Goal: Transaction & Acquisition: Subscribe to service/newsletter

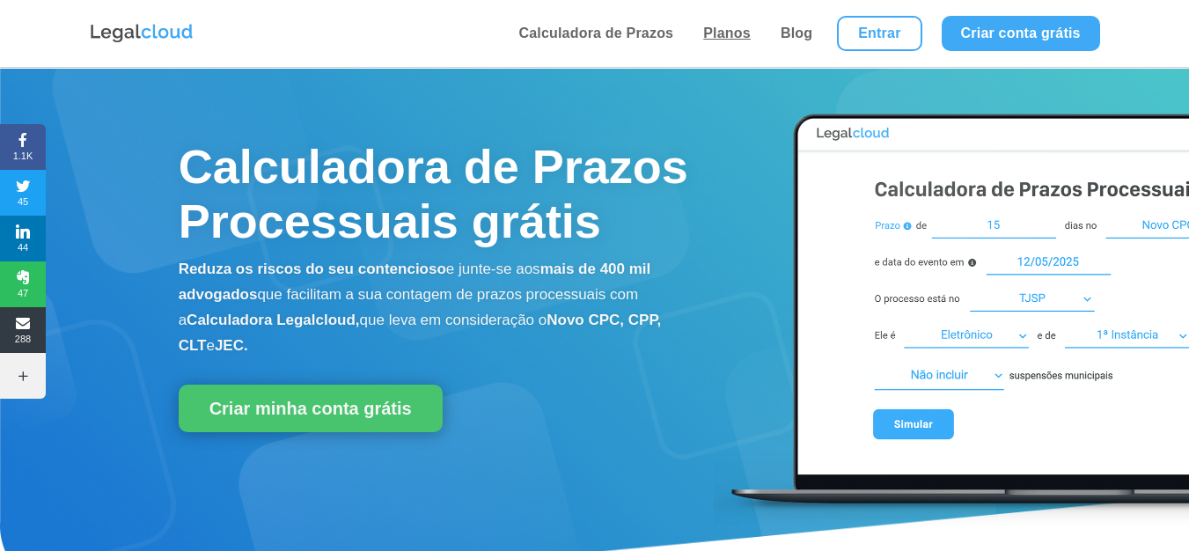
click at [724, 33] on link "Planos" at bounding box center [727, 33] width 58 height 67
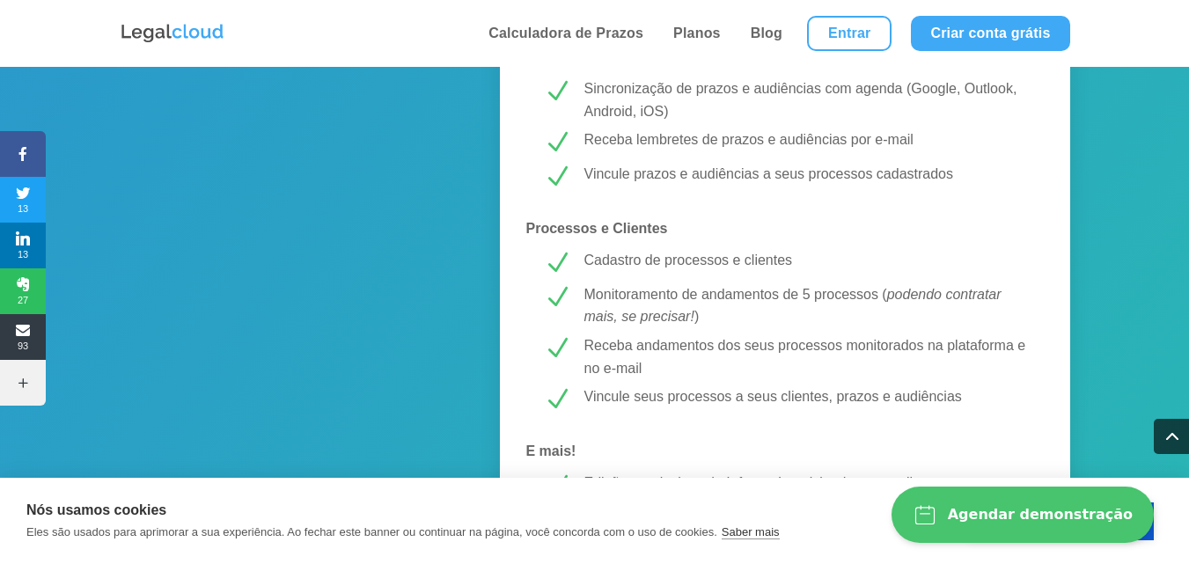
scroll to position [1496, 0]
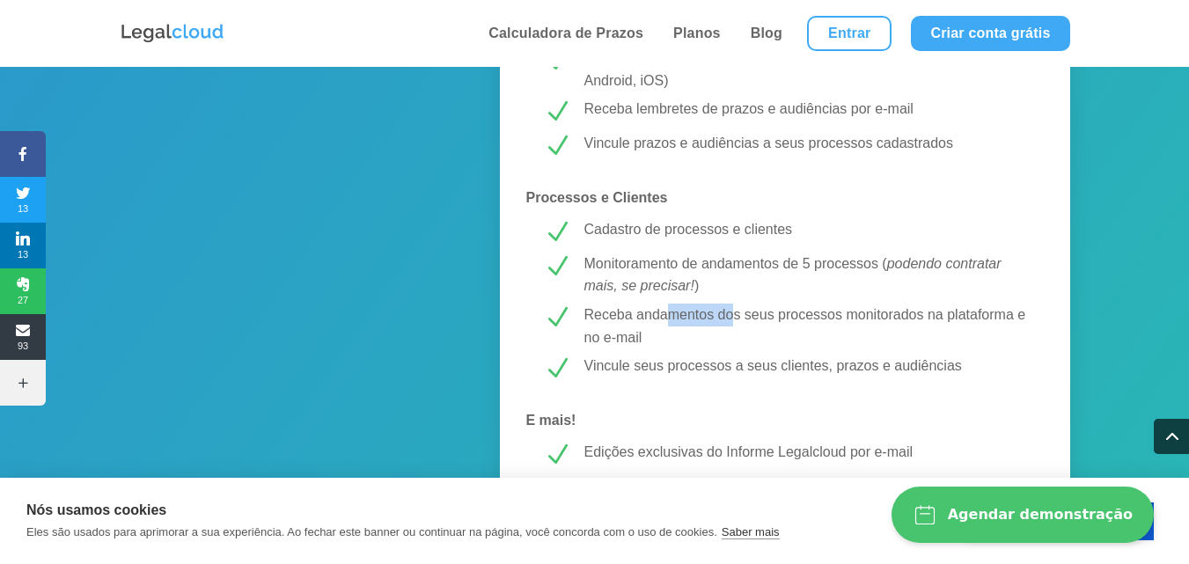
drag, startPoint x: 672, startPoint y: 316, endPoint x: 737, endPoint y: 315, distance: 64.3
click at [737, 315] on p "Receba andamentos dos seus processos monitorados na plataforma e no e-mail" at bounding box center [805, 326] width 443 height 45
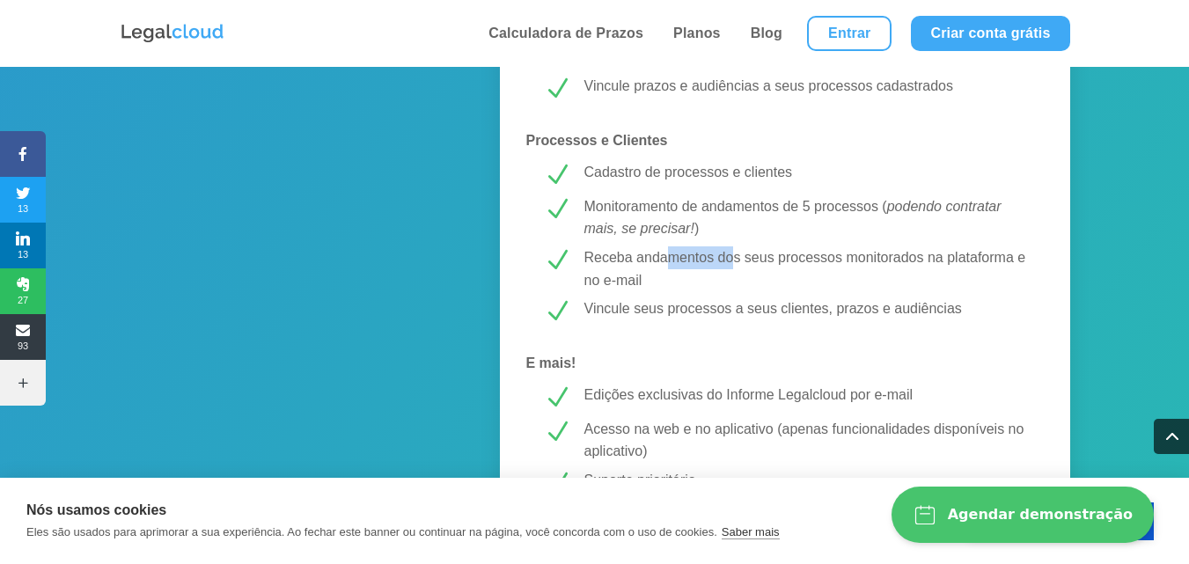
scroll to position [1584, 0]
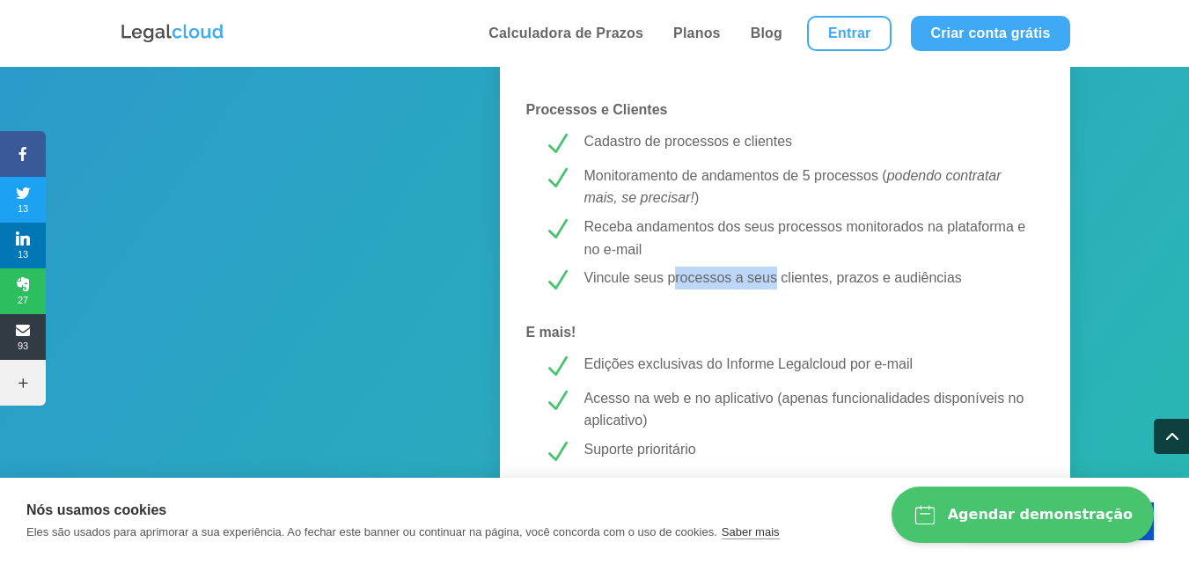
drag, startPoint x: 672, startPoint y: 276, endPoint x: 775, endPoint y: 275, distance: 103.0
click at [775, 275] on p "Vincule seus processos a seus clientes, prazos e audiências" at bounding box center [805, 278] width 443 height 23
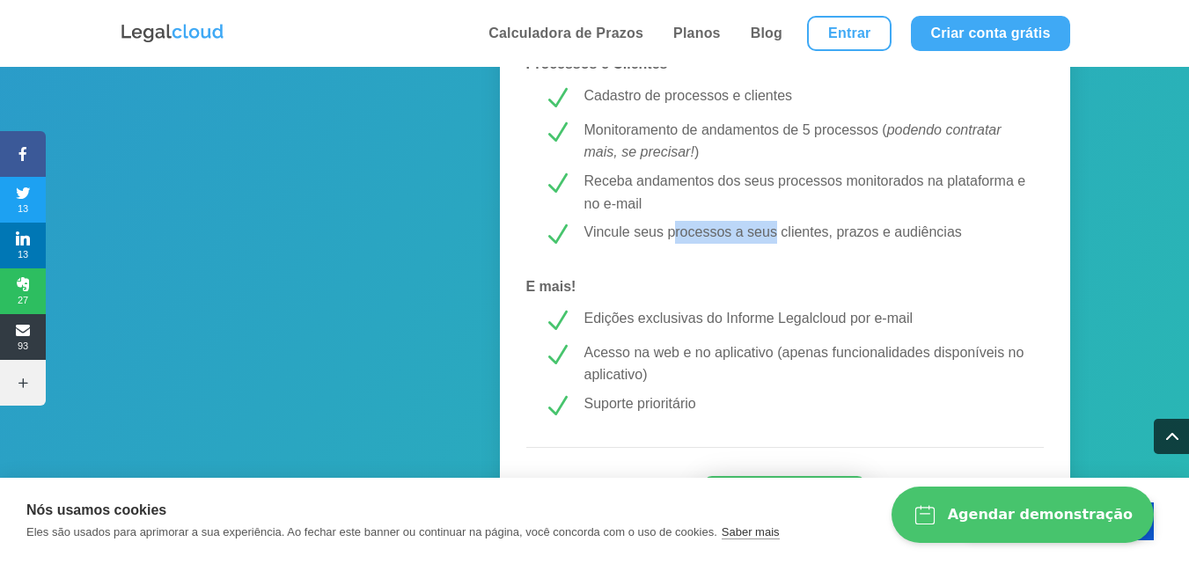
scroll to position [1672, 0]
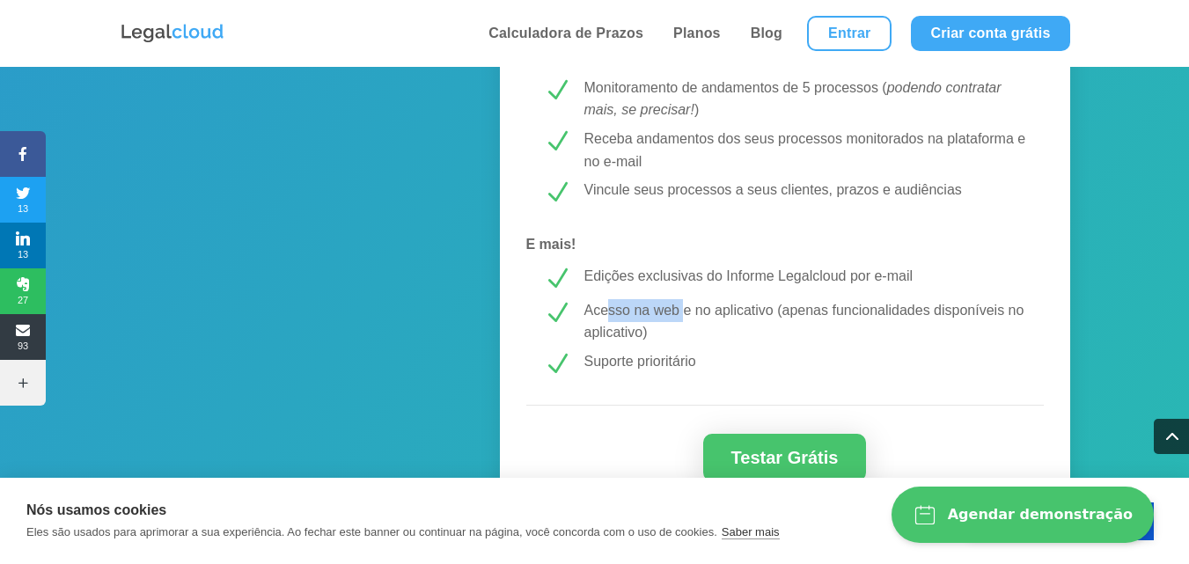
click at [685, 311] on p "Acesso na web e no aplicativo (apenas funcionalidades disponíveis no aplicativo)" at bounding box center [805, 321] width 443 height 45
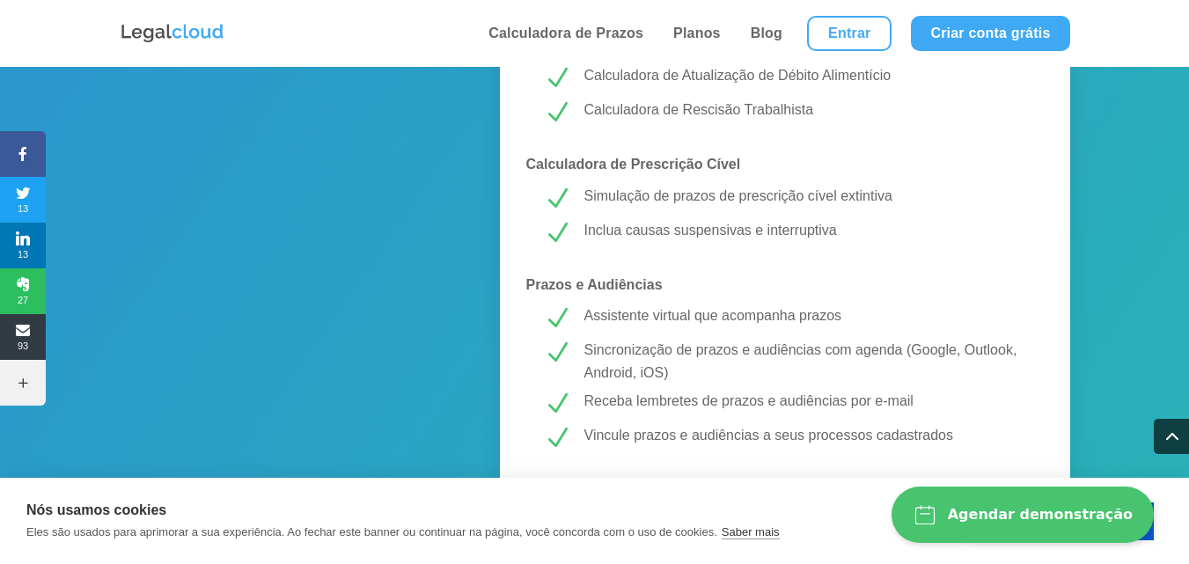
scroll to position [1232, 0]
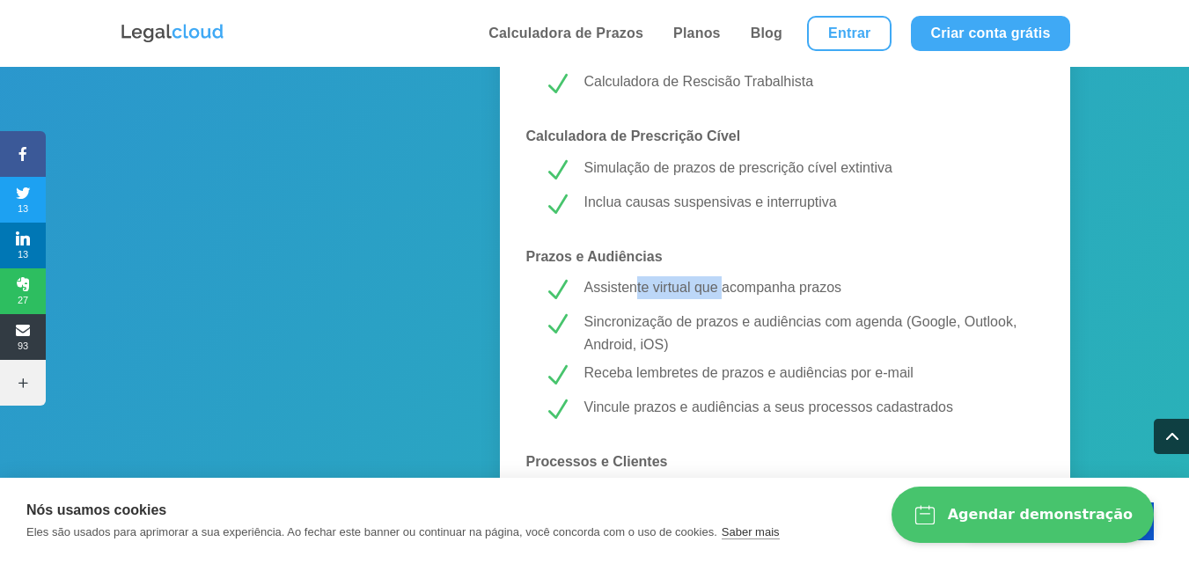
drag, startPoint x: 639, startPoint y: 288, endPoint x: 724, endPoint y: 287, distance: 84.5
click at [724, 287] on p "Assistente virtual que acompanha prazos" at bounding box center [805, 287] width 443 height 23
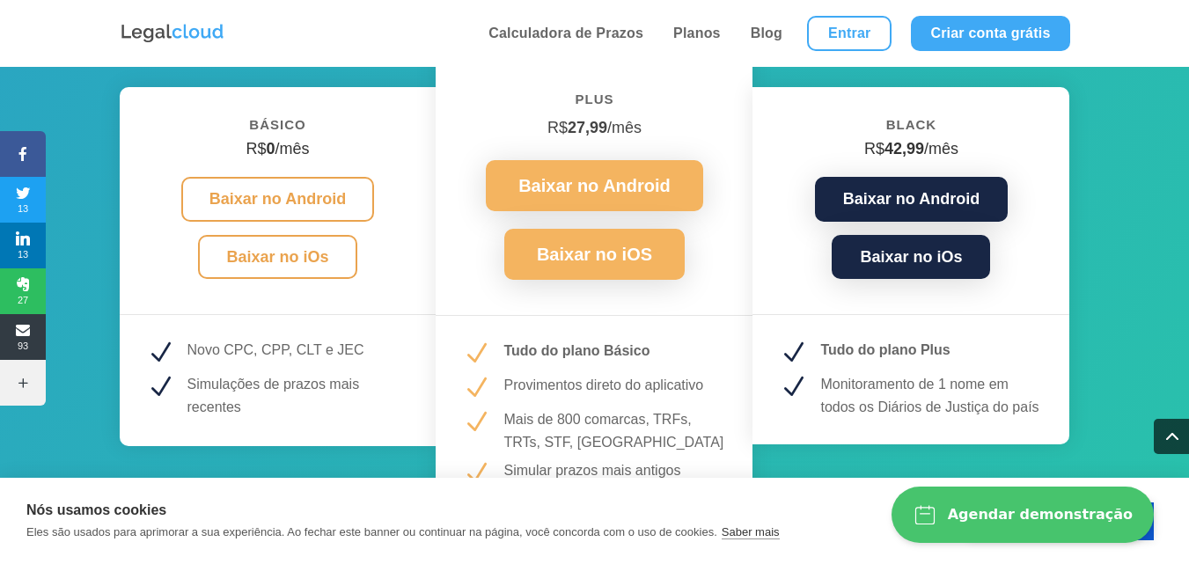
scroll to position [2465, 0]
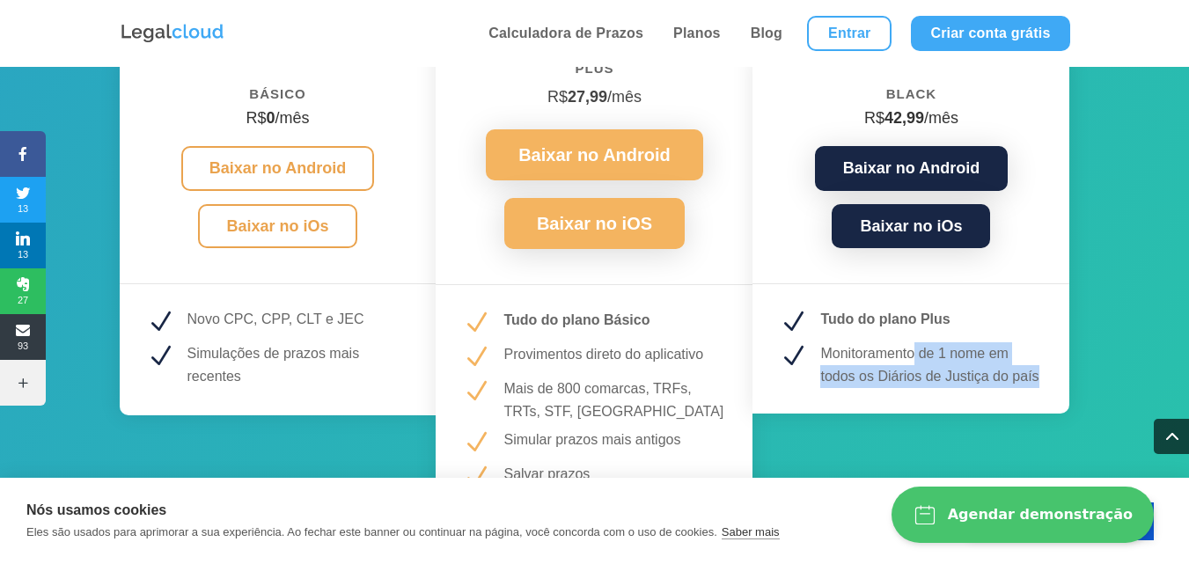
drag, startPoint x: 914, startPoint y: 356, endPoint x: 1043, endPoint y: 389, distance: 133.6
click at [1043, 389] on div "Black R$ 42,99 /mês Baixar no Android Baixar no iOs N Tudo do plano Plus N Moni…" at bounding box center [911, 234] width 317 height 357
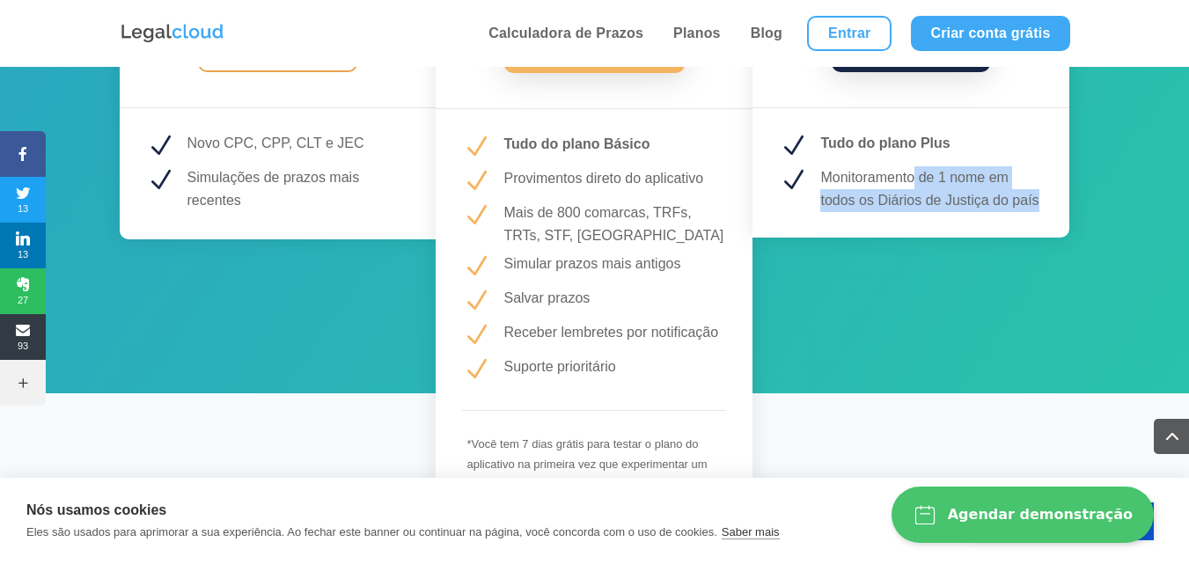
scroll to position [2729, 0]
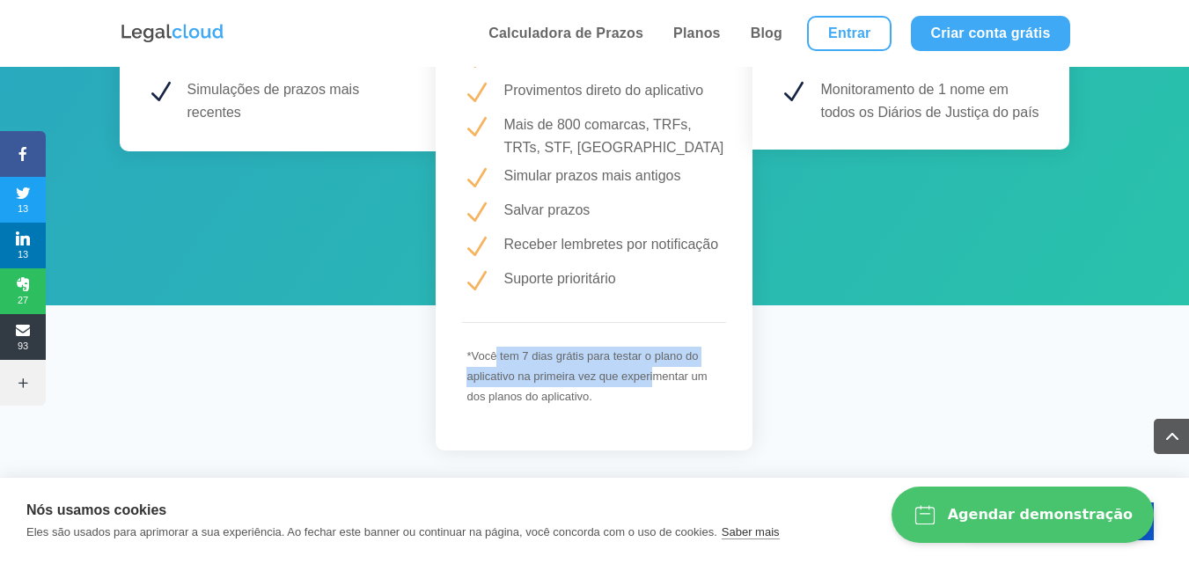
drag, startPoint x: 496, startPoint y: 352, endPoint x: 657, endPoint y: 382, distance: 163.0
click at [657, 382] on p "*Você tem 7 dias grátis para testar o plano do aplicativo na primeira vez que e…" at bounding box center [594, 377] width 255 height 60
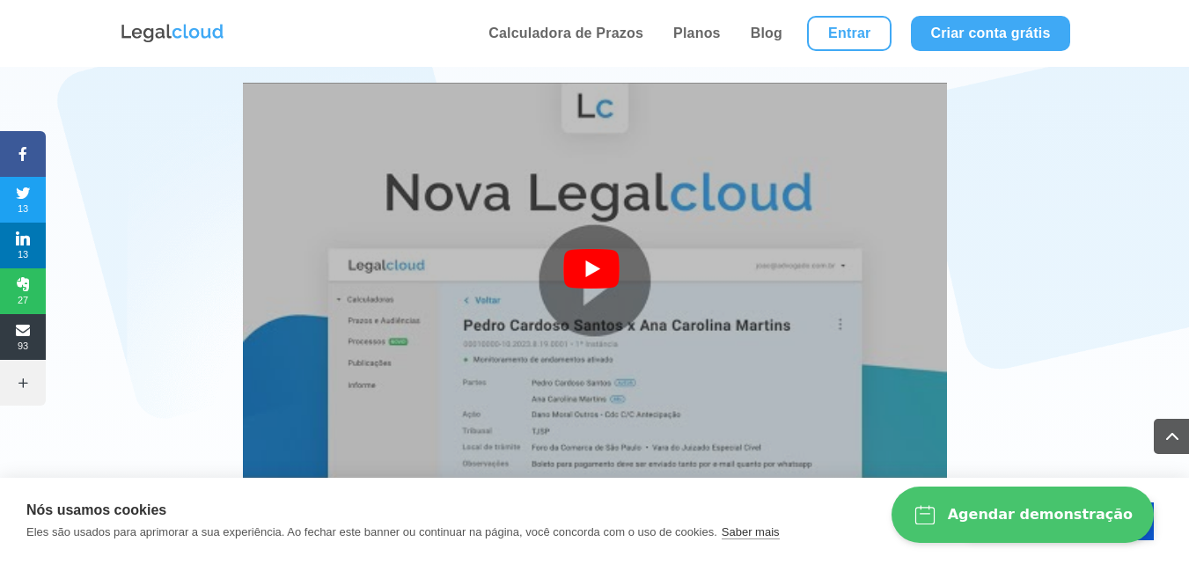
scroll to position [3345, 0]
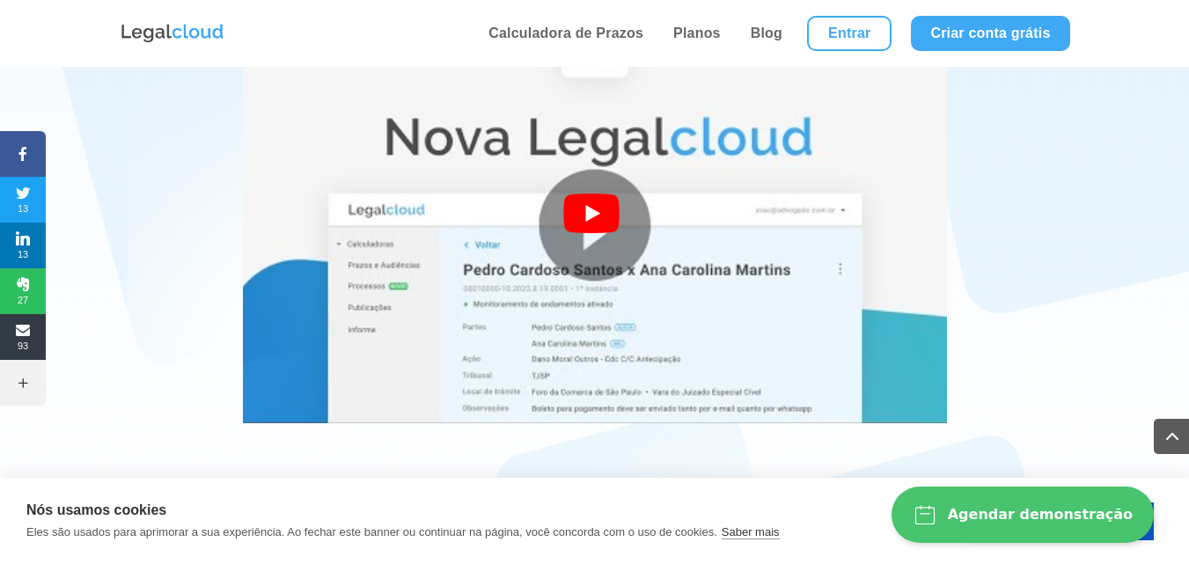
click at [577, 208] on div at bounding box center [594, 225] width 63 height 63
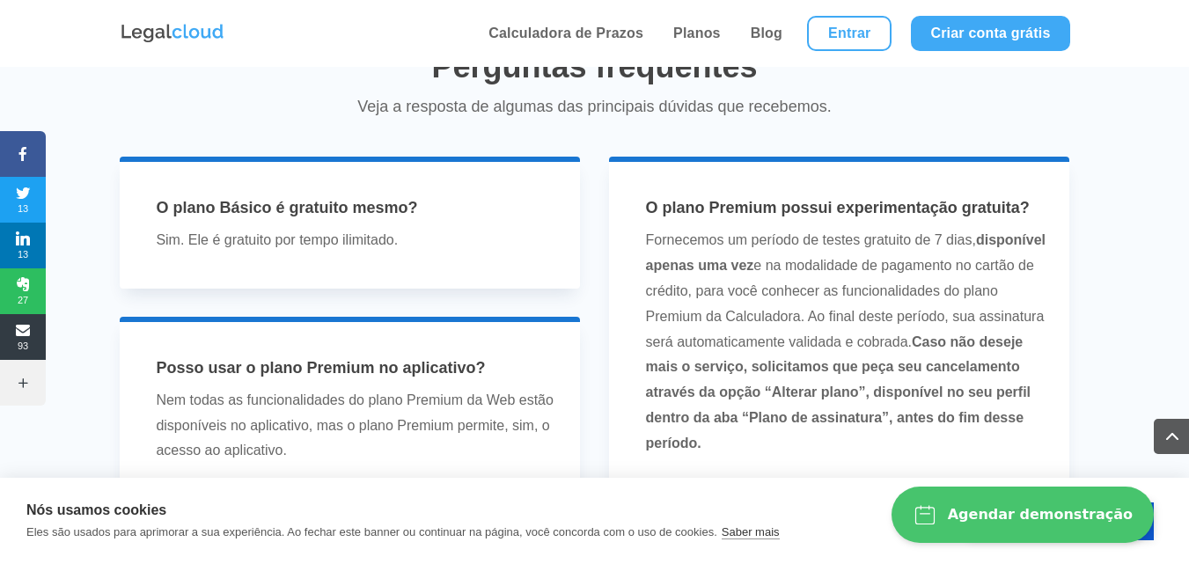
scroll to position [3873, 0]
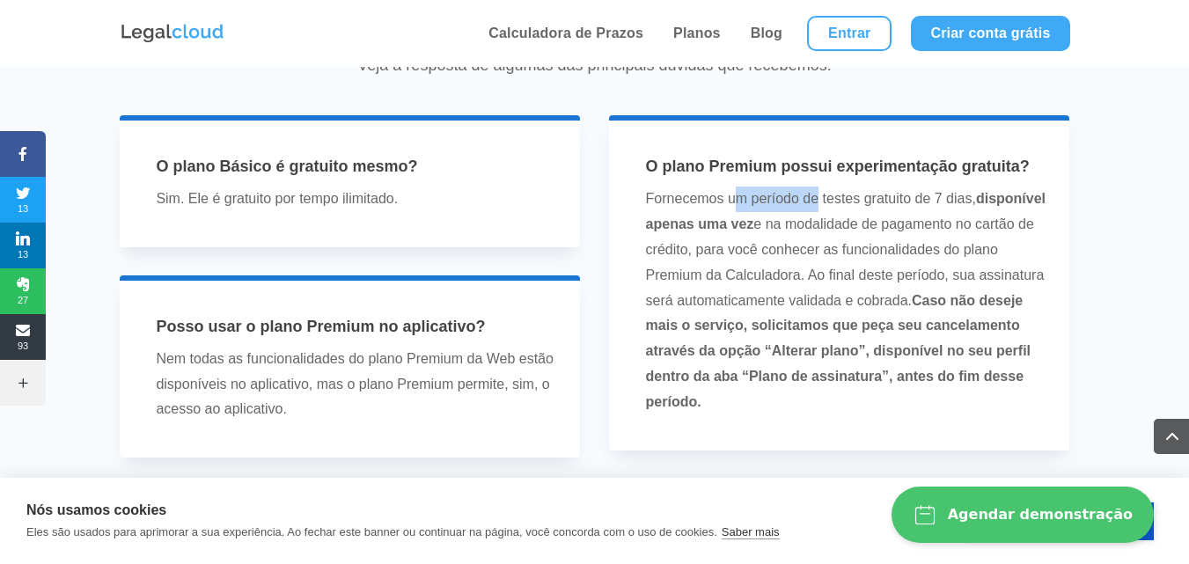
drag, startPoint x: 739, startPoint y: 198, endPoint x: 817, endPoint y: 194, distance: 77.6
click at [817, 194] on p "Fornecemos um período de testes gratuito de 7 dias, disponível apenas uma vez e…" at bounding box center [846, 301] width 401 height 228
drag, startPoint x: 737, startPoint y: 227, endPoint x: 783, endPoint y: 223, distance: 46.9
click at [783, 223] on strong "disponível apenas uma vez" at bounding box center [846, 211] width 400 height 40
drag, startPoint x: 706, startPoint y: 254, endPoint x: 769, endPoint y: 253, distance: 63.4
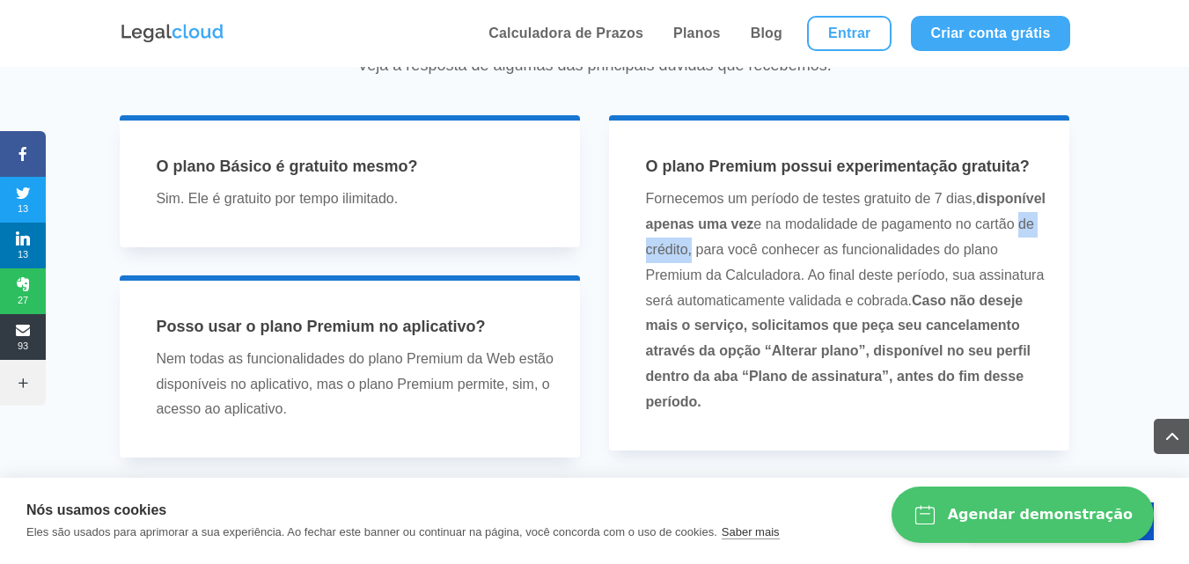
click at [769, 253] on p "Fornecemos um período de testes gratuito de 7 dias, disponível apenas uma vez e…" at bounding box center [846, 301] width 401 height 228
drag, startPoint x: 699, startPoint y: 272, endPoint x: 769, endPoint y: 267, distance: 70.6
click at [769, 267] on p "Fornecemos um período de testes gratuito de 7 dias, disponível apenas uma vez e…" at bounding box center [846, 301] width 401 height 228
drag, startPoint x: 657, startPoint y: 304, endPoint x: 856, endPoint y: 296, distance: 200.0
click at [807, 297] on p "Fornecemos um período de testes gratuito de 7 dias, disponível apenas uma vez e…" at bounding box center [846, 301] width 401 height 228
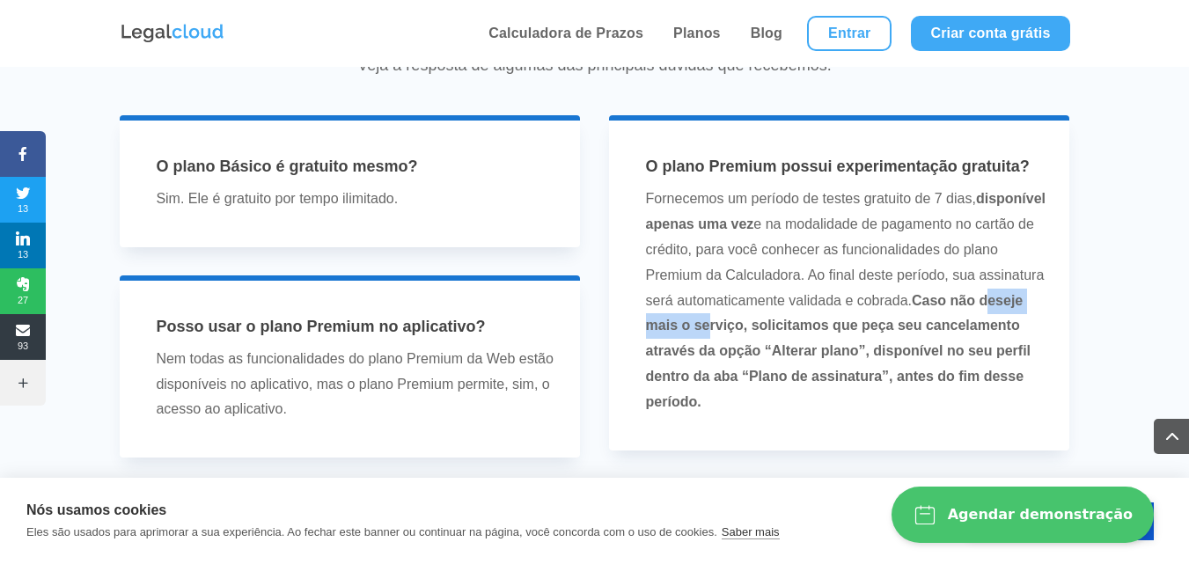
drag, startPoint x: 703, startPoint y: 318, endPoint x: 787, endPoint y: 318, distance: 83.6
click at [787, 318] on strong "Caso não deseje mais o serviço, solicitamos que peça seu cancelamento através d…" at bounding box center [838, 351] width 385 height 116
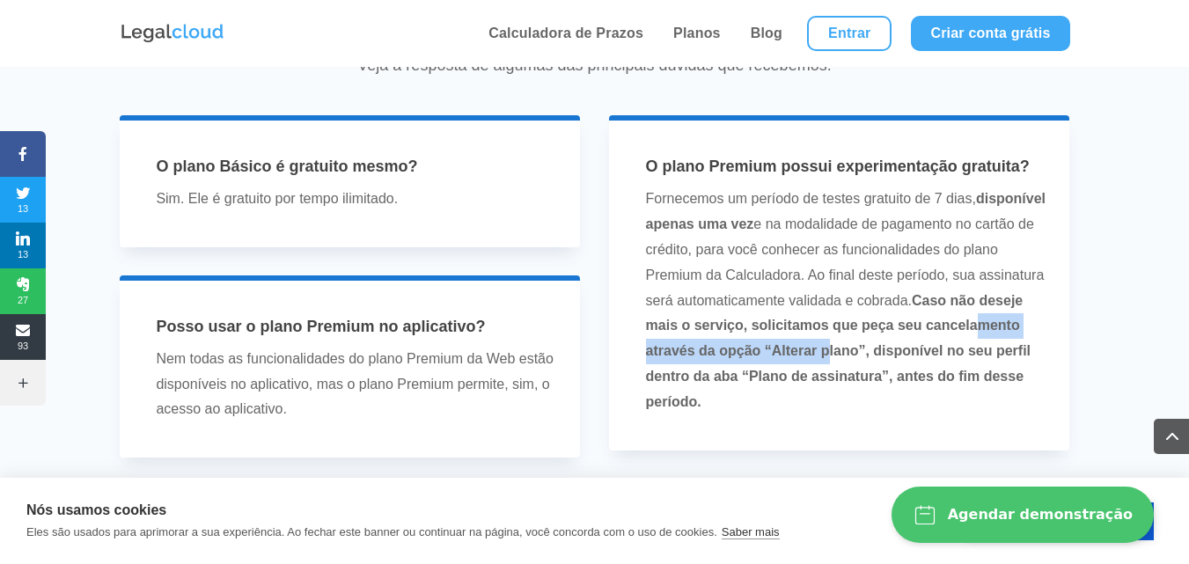
drag, startPoint x: 701, startPoint y: 351, endPoint x: 923, endPoint y: 349, distance: 222.7
click at [923, 349] on strong "Caso não deseje mais o serviço, solicitamos que peça seu cancelamento através d…" at bounding box center [838, 351] width 385 height 116
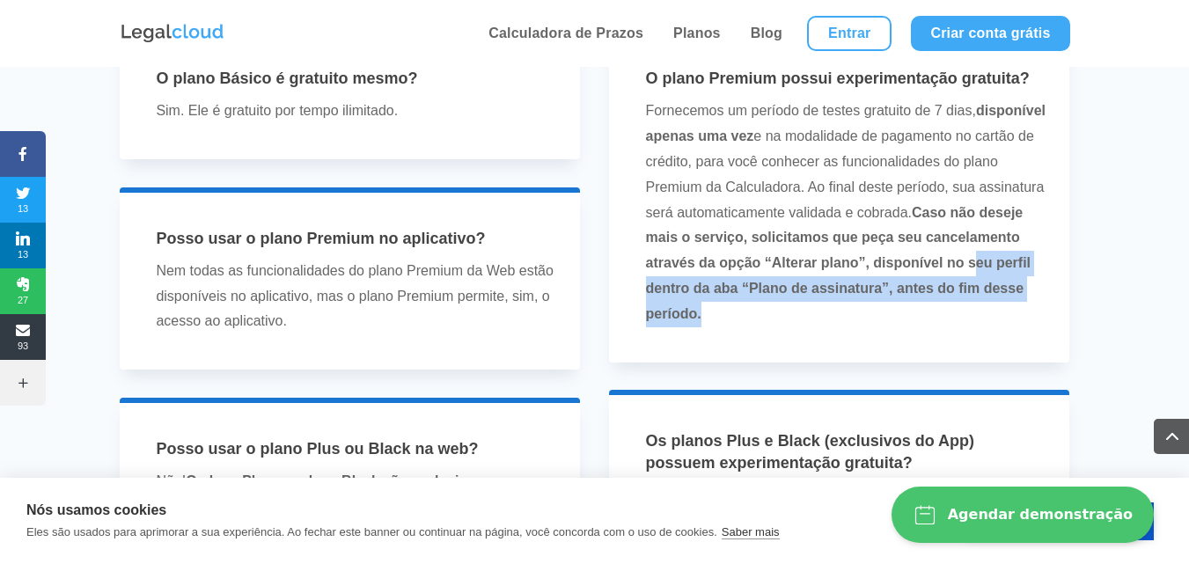
drag, startPoint x: 673, startPoint y: 286, endPoint x: 797, endPoint y: 307, distance: 125.0
click at [797, 307] on p "Fornecemos um período de testes gratuito de 7 dias, disponível apenas uma vez e…" at bounding box center [846, 213] width 401 height 228
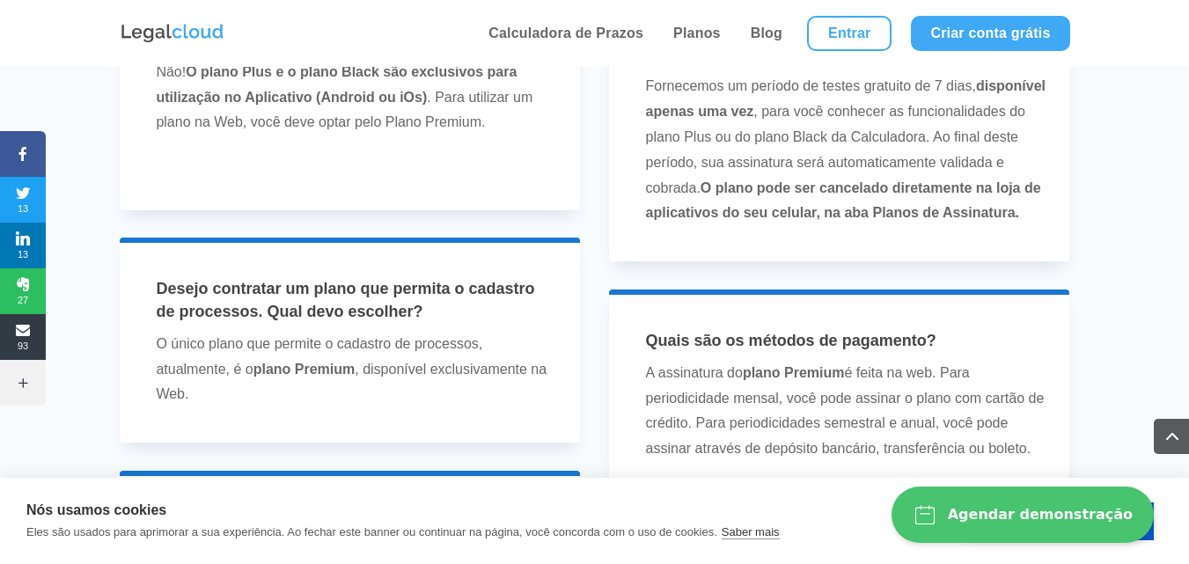
scroll to position [4401, 0]
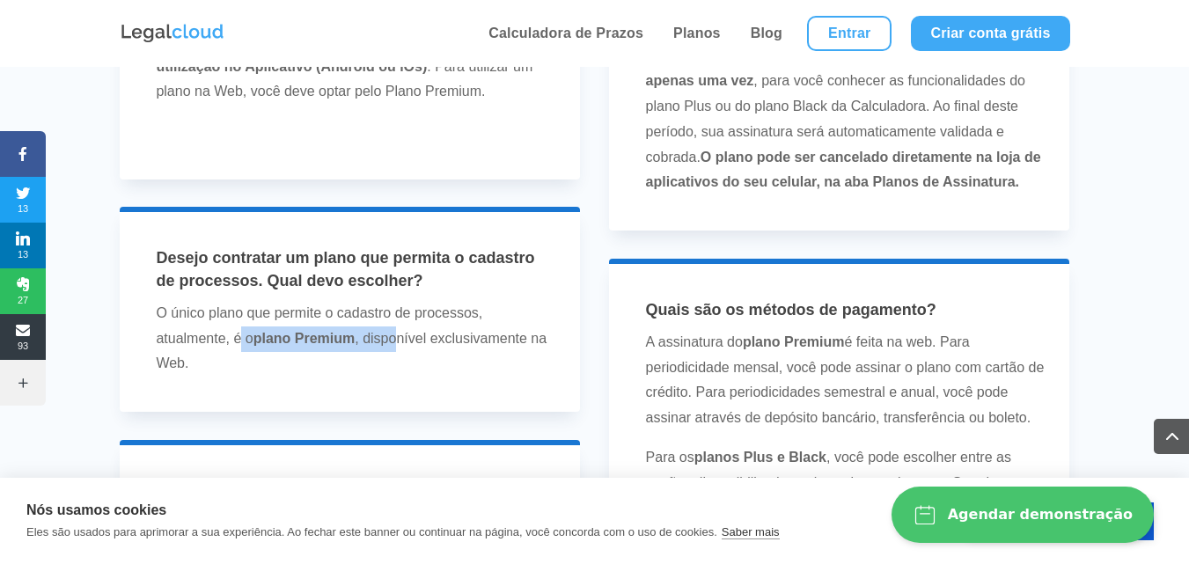
drag, startPoint x: 240, startPoint y: 336, endPoint x: 404, endPoint y: 339, distance: 163.7
click at [404, 339] on p "O único plano que permite o cadastro de processos, atualmente, é o plano Premiu…" at bounding box center [356, 339] width 401 height 76
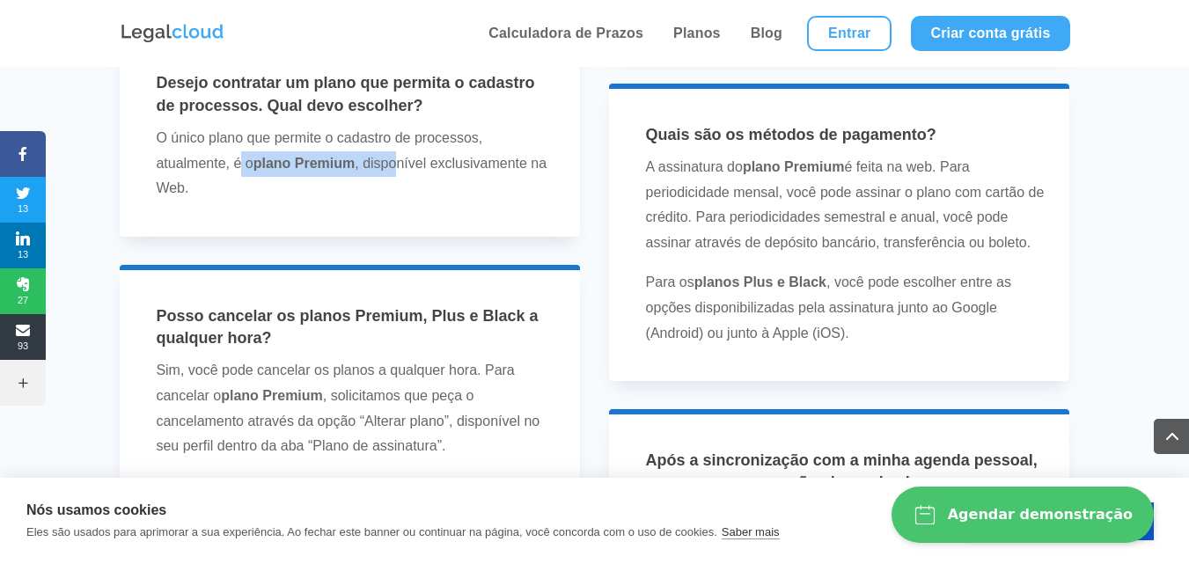
scroll to position [4577, 0]
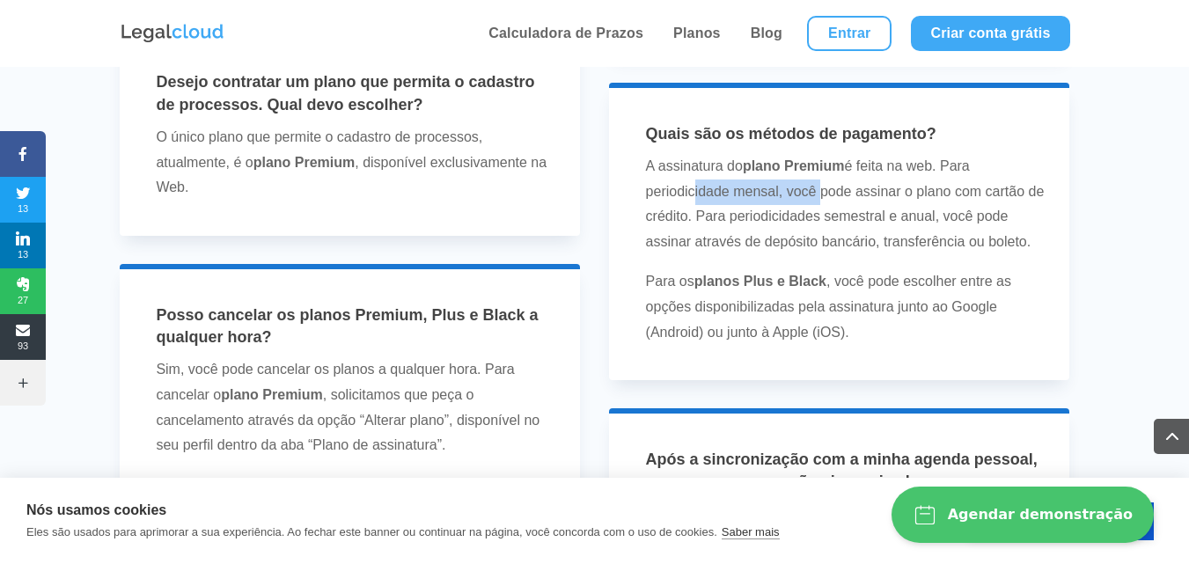
drag, startPoint x: 687, startPoint y: 215, endPoint x: 813, endPoint y: 215, distance: 126.8
click at [813, 215] on p "A assinatura do plano Premium é feita na web. Para periodicidade mensal, você p…" at bounding box center [846, 211] width 401 height 115
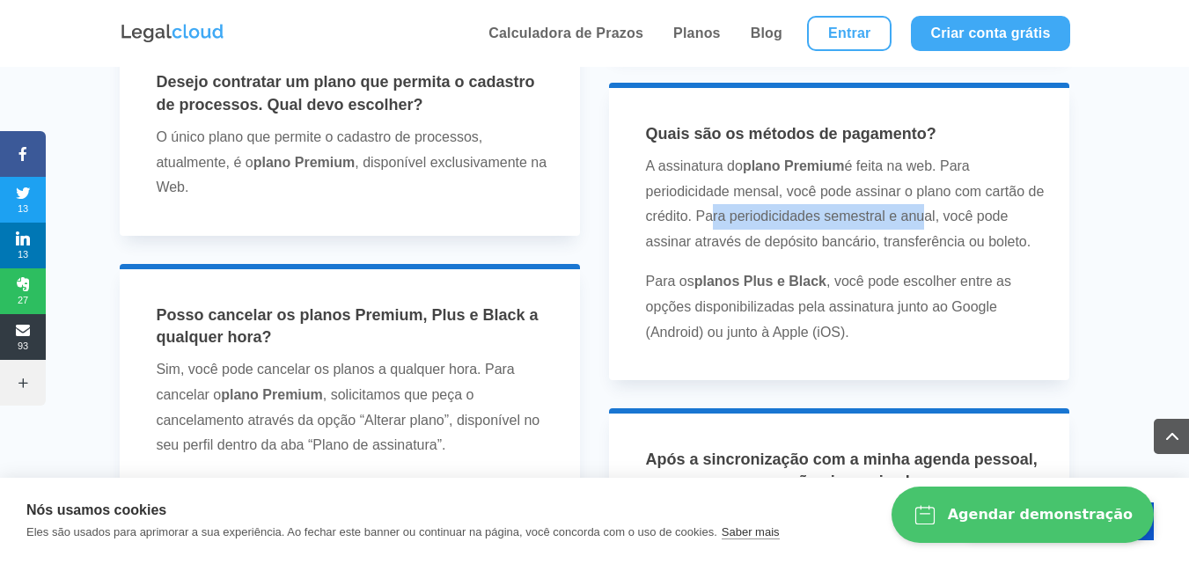
drag, startPoint x: 702, startPoint y: 239, endPoint x: 917, endPoint y: 234, distance: 214.8
click at [917, 234] on p "A assinatura do plano Premium é feita na web. Para periodicidade mensal, você p…" at bounding box center [846, 211] width 401 height 115
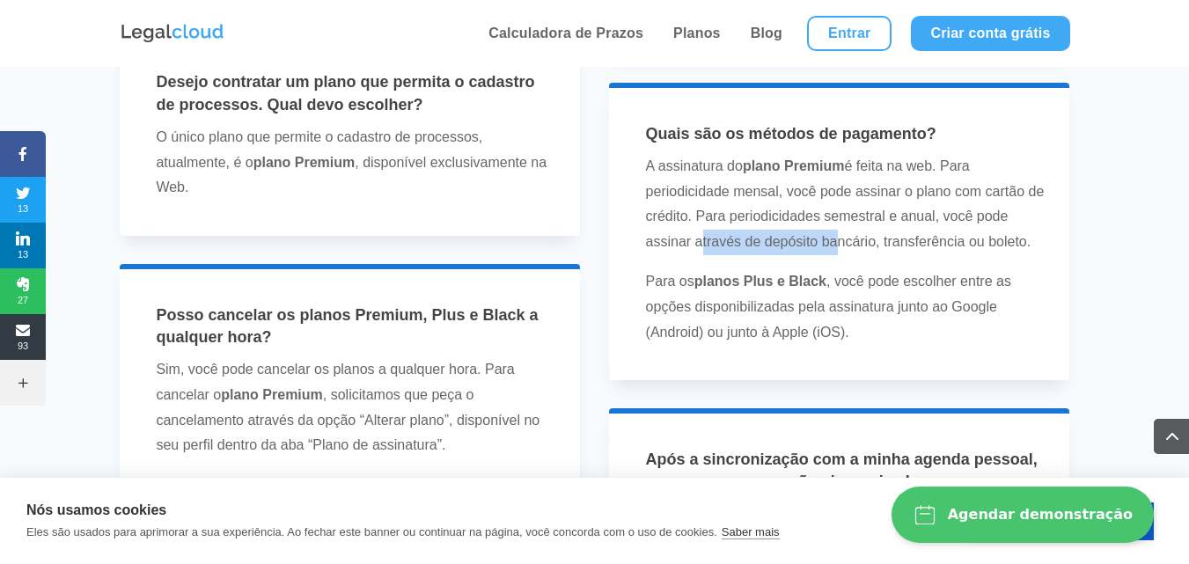
drag, startPoint x: 694, startPoint y: 268, endPoint x: 828, endPoint y: 263, distance: 134.7
click at [828, 263] on p "A assinatura do plano Premium é feita na web. Para periodicidade mensal, você p…" at bounding box center [846, 211] width 401 height 115
drag, startPoint x: 715, startPoint y: 305, endPoint x: 823, endPoint y: 304, distance: 108.3
click at [823, 289] on strong "planos Plus e Black" at bounding box center [760, 281] width 132 height 15
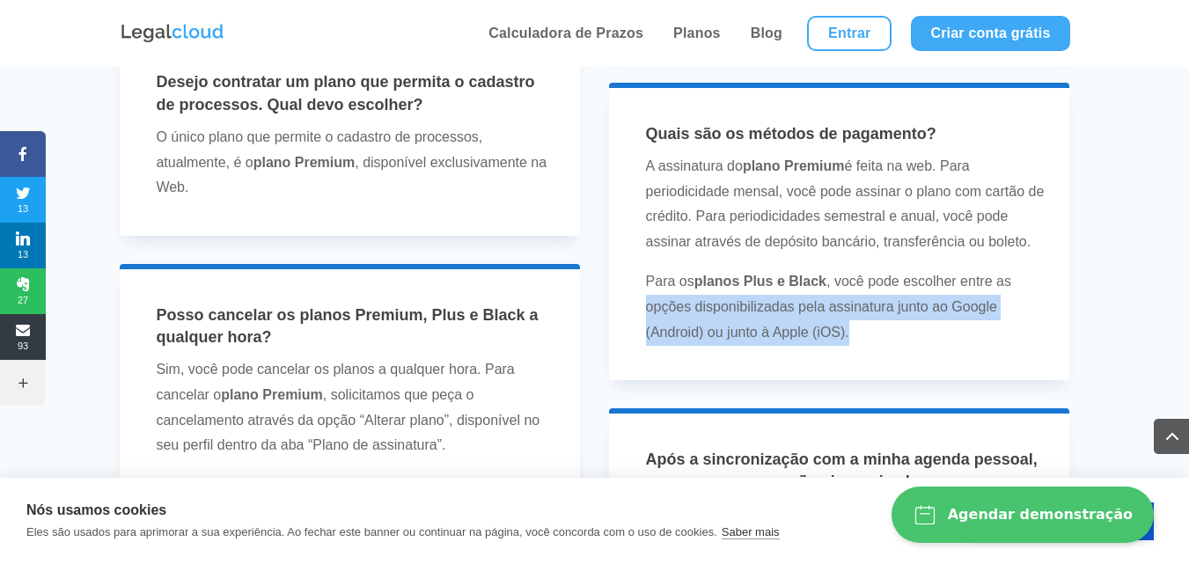
drag, startPoint x: 650, startPoint y: 333, endPoint x: 893, endPoint y: 349, distance: 243.5
click at [893, 345] on p "Para os planos Plus e Black , você pode escolher entre as opções disponibilizad…" at bounding box center [846, 307] width 401 height 76
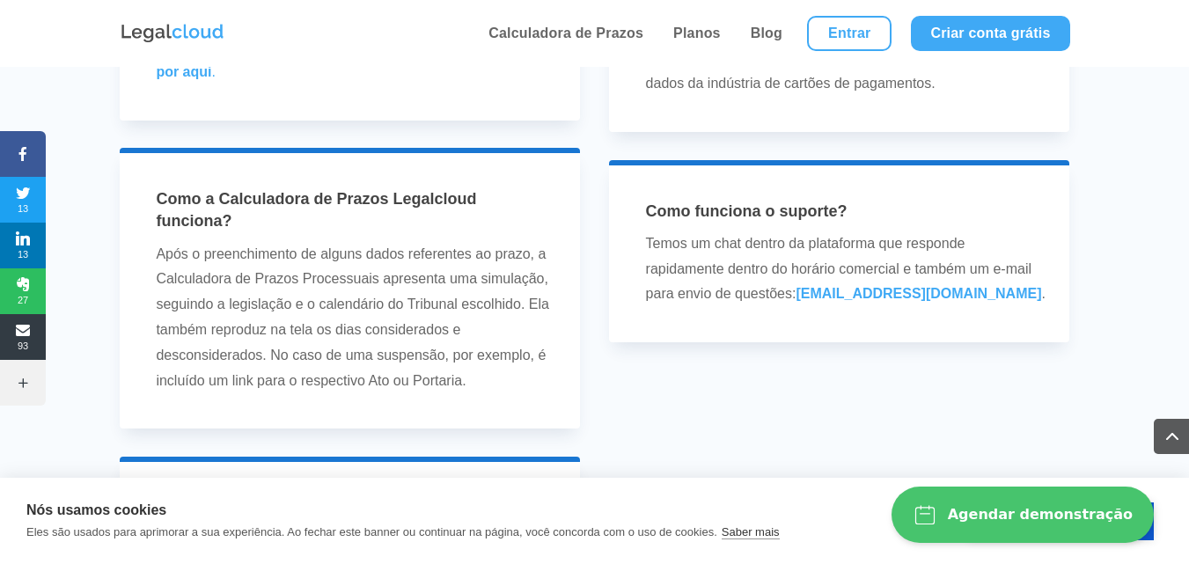
scroll to position [5369, 0]
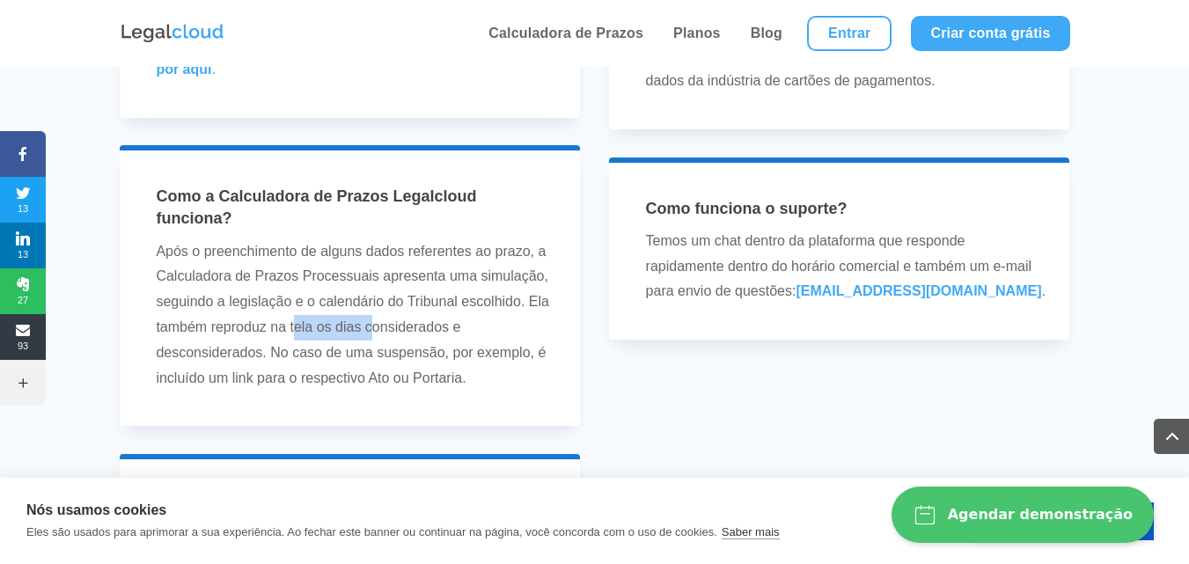
drag, startPoint x: 295, startPoint y: 331, endPoint x: 371, endPoint y: 324, distance: 76.0
click at [371, 324] on p "Após o preenchimento de alguns dados referentes ao prazo, a Calculadora de Praz…" at bounding box center [356, 315] width 401 height 152
drag, startPoint x: 203, startPoint y: 349, endPoint x: 305, endPoint y: 349, distance: 102.1
click at [305, 349] on p "Após o preenchimento de alguns dados referentes ao prazo, a Calculadora de Praz…" at bounding box center [356, 315] width 401 height 152
drag, startPoint x: 212, startPoint y: 379, endPoint x: 314, endPoint y: 378, distance: 102.1
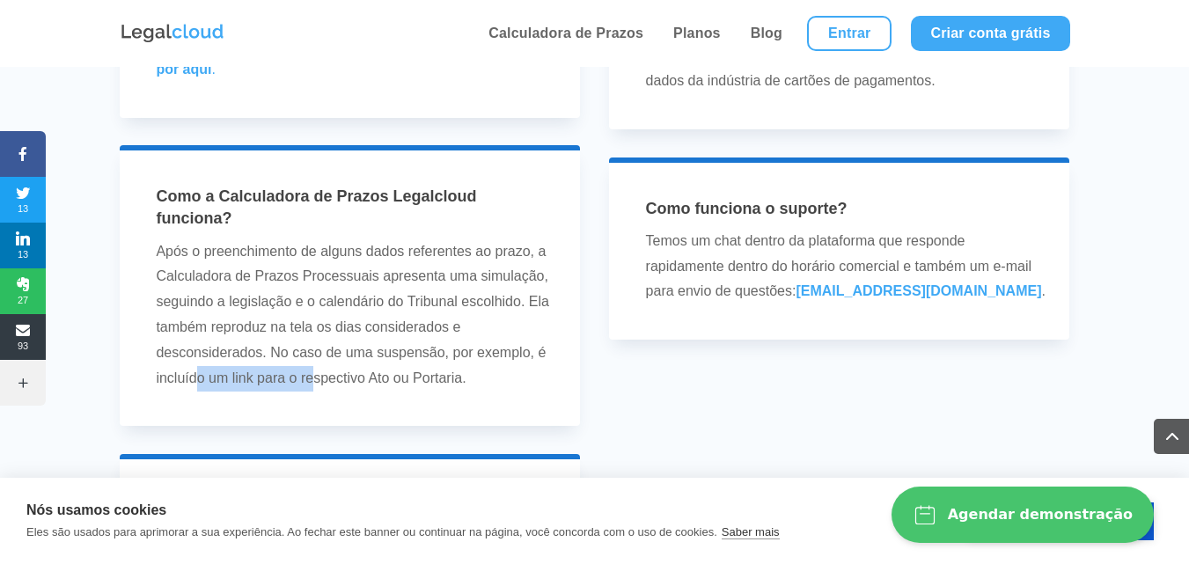
click at [314, 378] on p "Após o preenchimento de alguns dados referentes ao prazo, a Calculadora de Praz…" at bounding box center [356, 315] width 401 height 152
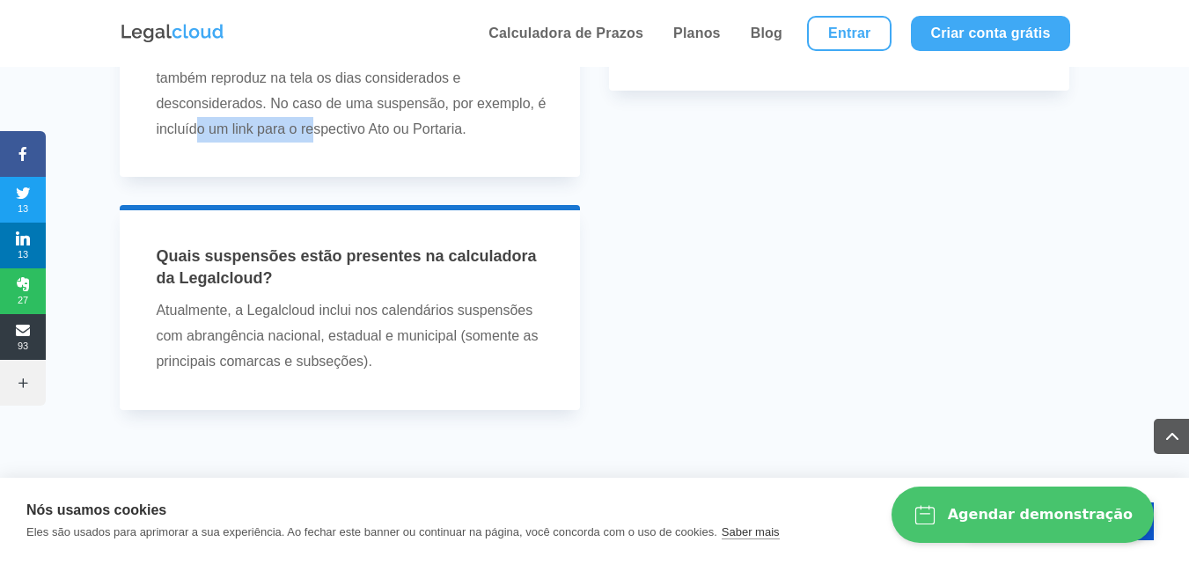
scroll to position [5633, 0]
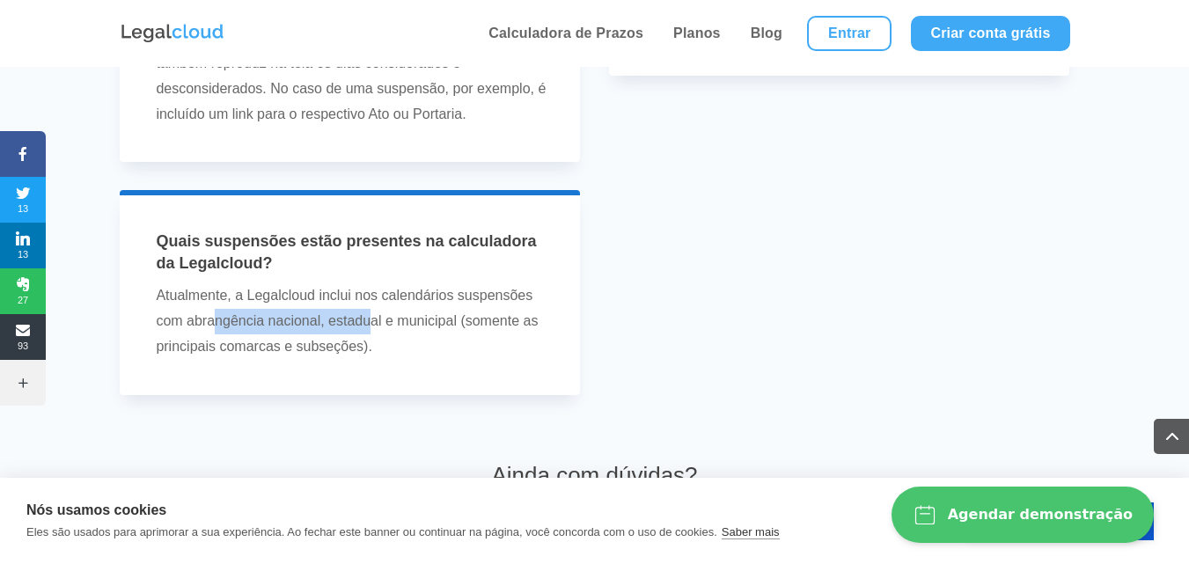
drag, startPoint x: 216, startPoint y: 314, endPoint x: 369, endPoint y: 315, distance: 153.2
click at [369, 315] on p "Atualmente, a Legalcloud inclui nos calendários suspensões com abrangência naci…" at bounding box center [356, 321] width 401 height 76
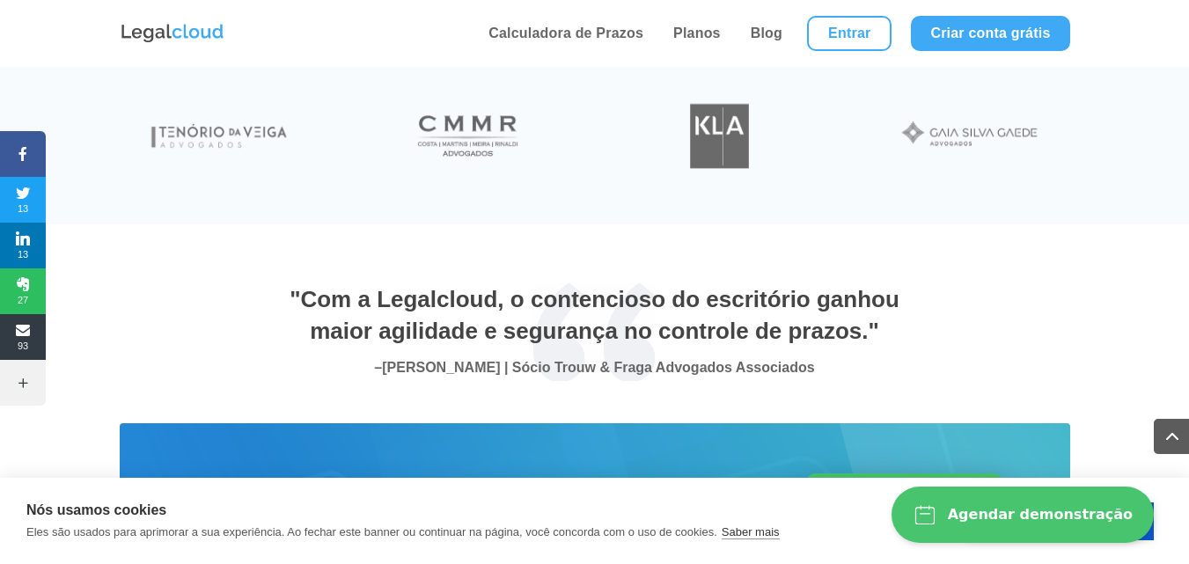
scroll to position [6250, 0]
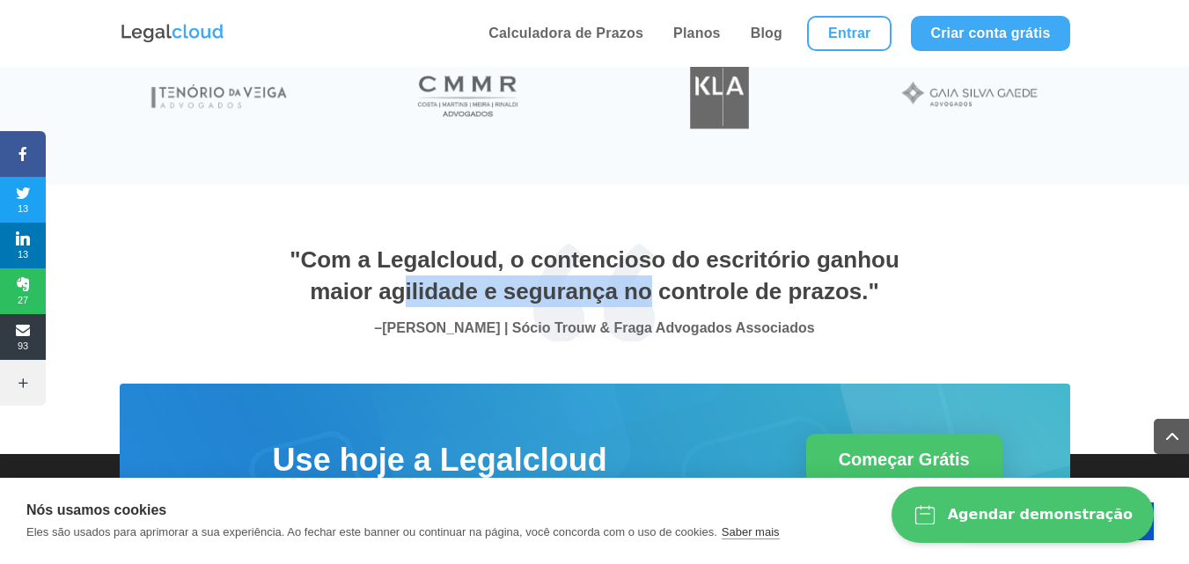
drag, startPoint x: 401, startPoint y: 297, endPoint x: 651, endPoint y: 296, distance: 250.9
click at [651, 296] on span ""Com a Legalcloud, o contencioso do escritório ganhou maior agilidade e seguran…" at bounding box center [595, 275] width 610 height 58
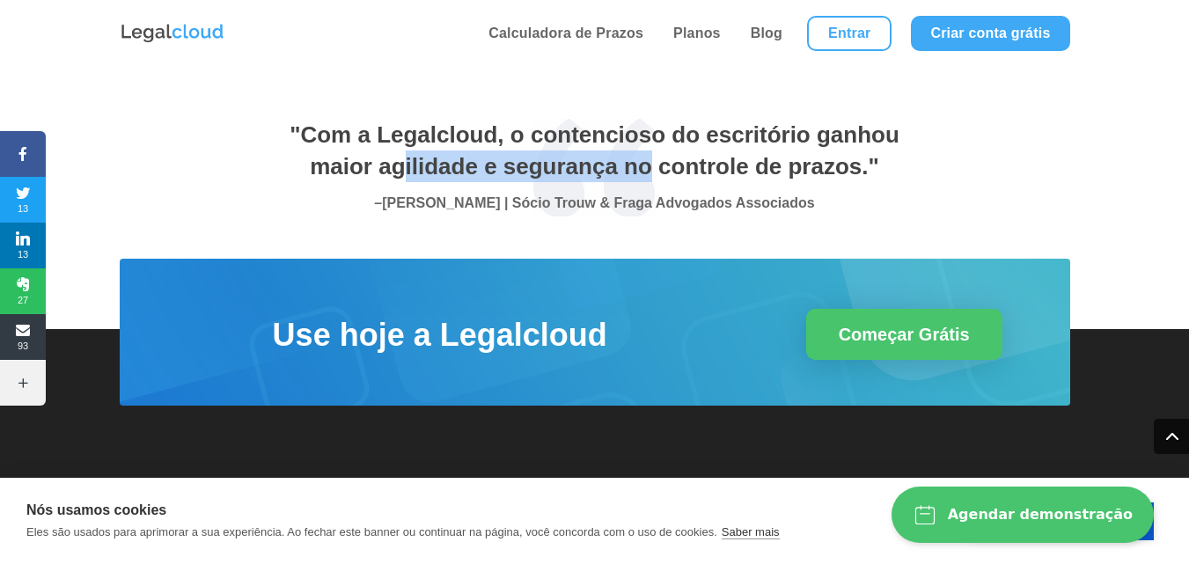
scroll to position [6395, 0]
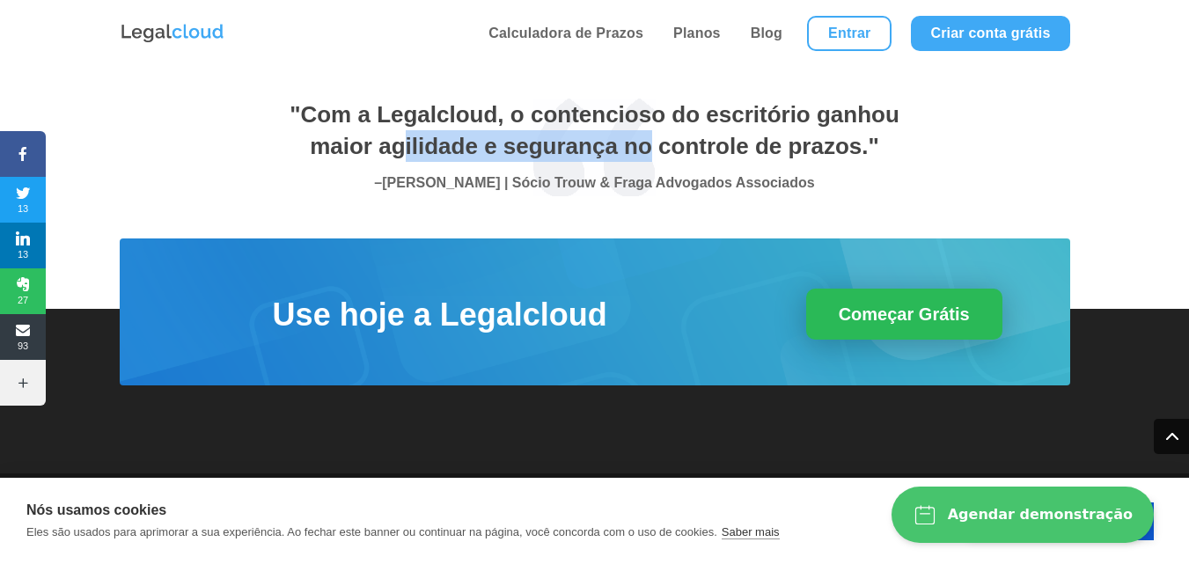
click at [951, 323] on link "Começar Grátis" at bounding box center [904, 314] width 196 height 51
